Goal: Check status: Check status

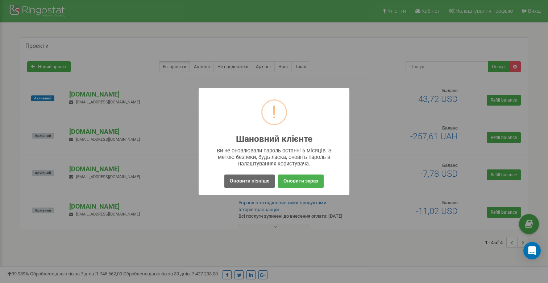
click at [262, 183] on button "Оновити пізніше" at bounding box center [249, 180] width 50 height 13
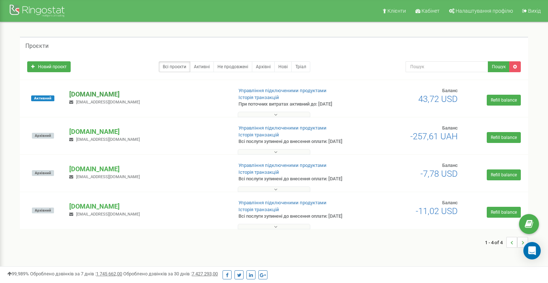
click at [117, 95] on p "[DOMAIN_NAME]" at bounding box center [147, 93] width 157 height 9
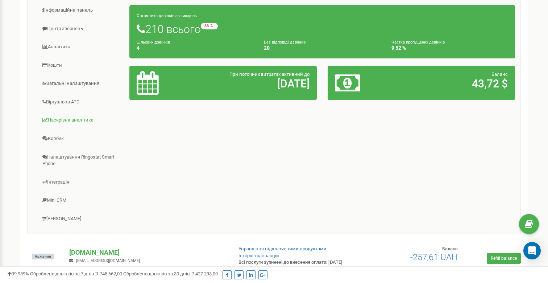
scroll to position [98, 0]
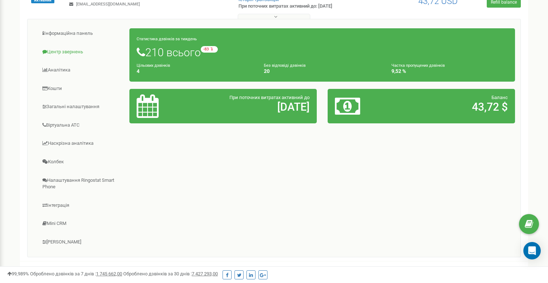
click at [71, 55] on link "Центр звернень" at bounding box center [81, 52] width 97 height 18
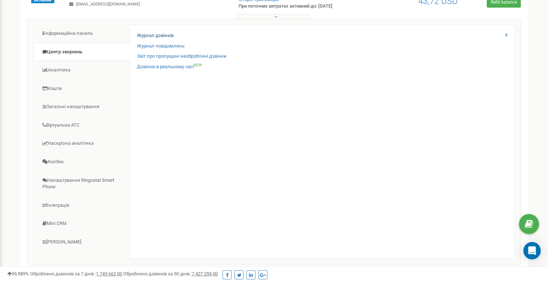
click at [147, 35] on link "Журнал дзвінків" at bounding box center [155, 35] width 37 height 7
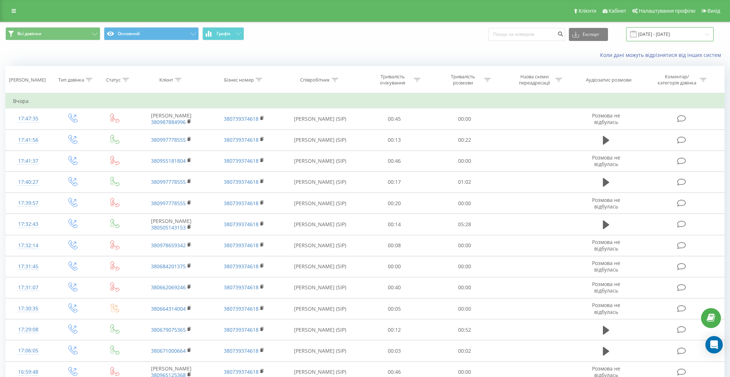
click at [682, 33] on input "23.08.2025 - 23.09.2025" at bounding box center [670, 34] width 88 height 14
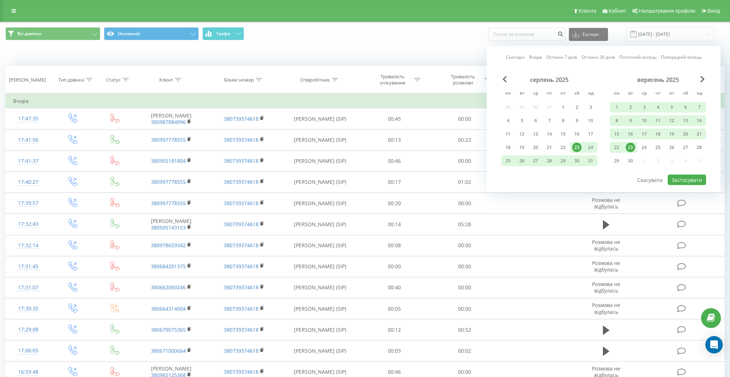
click at [629, 143] on div "23" at bounding box center [630, 147] width 9 height 9
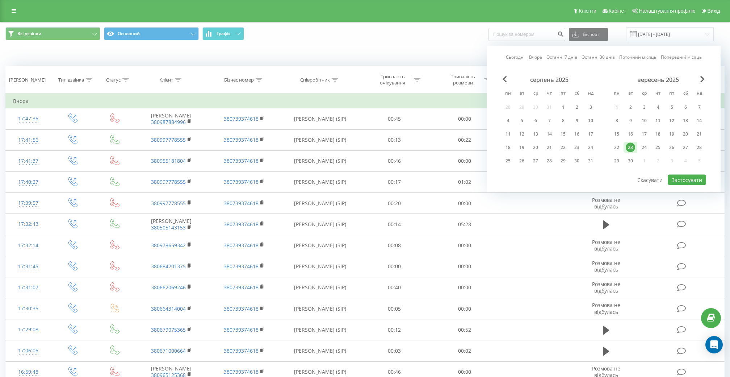
click at [629, 143] on div "23" at bounding box center [630, 147] width 9 height 9
click at [699, 178] on button "Застосувати" at bounding box center [687, 180] width 38 height 11
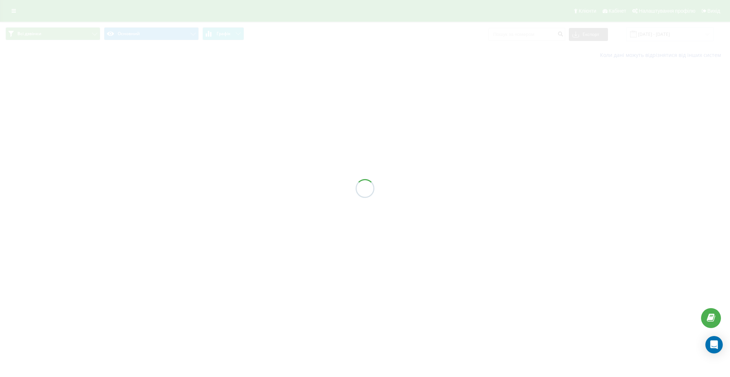
type input "23.09.2025 - 23.09.2025"
